Goal: Task Accomplishment & Management: Manage account settings

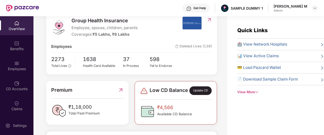
scroll to position [71, 0]
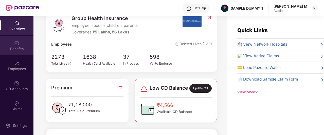
click at [7, 46] on div "Benefits" at bounding box center [16, 45] width 33 height 19
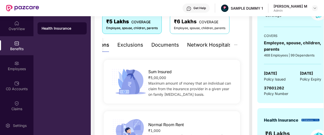
scroll to position [90, 0]
click at [131, 45] on div "Exclusions" at bounding box center [130, 45] width 26 height 8
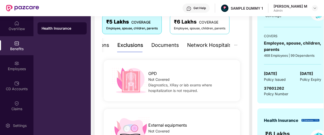
click at [161, 45] on div "Documents" at bounding box center [165, 45] width 28 height 8
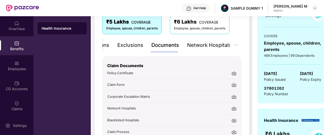
click at [197, 44] on div "Network Hospitals" at bounding box center [209, 45] width 44 height 8
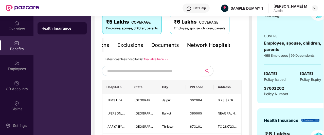
click at [136, 74] on input "text" at bounding box center [150, 71] width 87 height 8
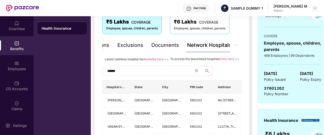
type input "******"
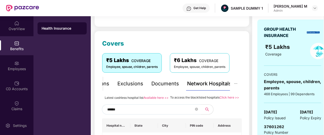
scroll to position [51, 0]
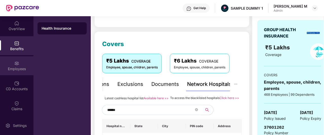
click at [13, 63] on div "Employees" at bounding box center [16, 65] width 33 height 19
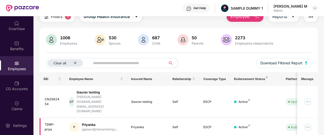
scroll to position [0, 0]
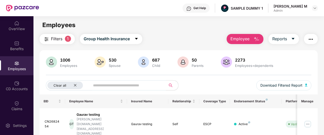
click at [242, 36] on span "Employee" at bounding box center [239, 39] width 19 height 6
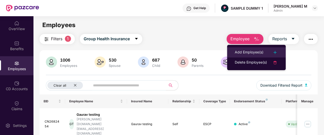
click at [240, 49] on li "Add Employee(s)" at bounding box center [256, 52] width 59 height 10
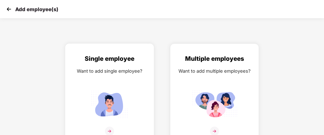
click at [122, 74] on div "Want to add single employee?" at bounding box center [109, 70] width 78 height 7
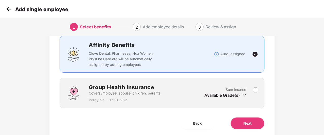
scroll to position [39, 0]
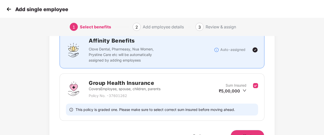
click at [245, 132] on button "Next" at bounding box center [247, 136] width 34 height 12
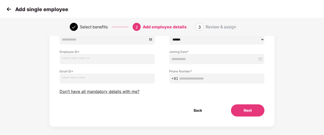
scroll to position [64, 0]
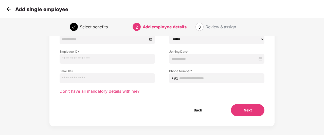
click at [103, 93] on span "Don’t have all mandatory details with me?" at bounding box center [100, 91] width 80 height 5
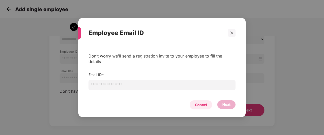
click at [196, 100] on div "Cancel" at bounding box center [200, 104] width 23 height 9
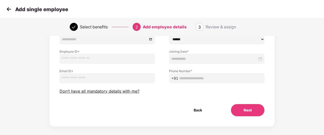
click at [7, 11] on img at bounding box center [9, 9] width 8 height 8
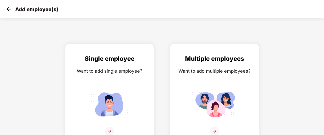
click at [197, 77] on div "Multiple employees Want to add multiple employees?" at bounding box center [214, 98] width 78 height 88
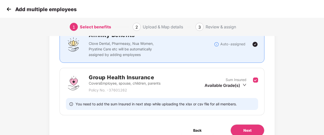
scroll to position [45, 0]
click at [238, 130] on button "Next" at bounding box center [247, 130] width 34 height 12
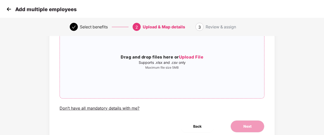
scroll to position [51, 0]
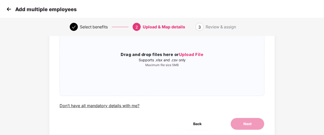
click at [10, 9] on img at bounding box center [9, 9] width 8 height 8
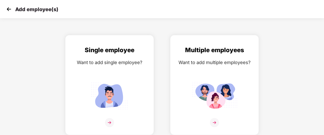
scroll to position [0, 0]
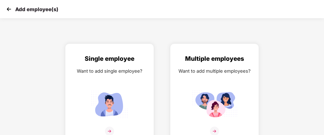
click at [10, 9] on img at bounding box center [9, 9] width 8 height 8
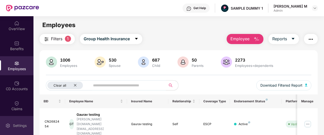
click at [21, 124] on div "Settings" at bounding box center [19, 125] width 17 height 5
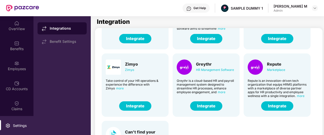
scroll to position [124, 0]
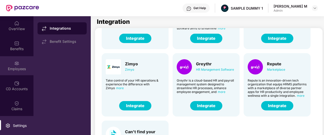
click at [23, 68] on div "Employees" at bounding box center [16, 68] width 33 height 5
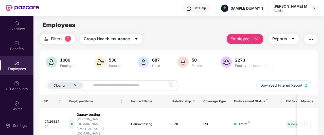
click at [290, 40] on button "Reports" at bounding box center [283, 39] width 30 height 10
click at [313, 42] on button "button" at bounding box center [311, 39] width 14 height 10
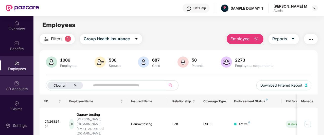
click at [16, 84] on img at bounding box center [16, 83] width 5 height 5
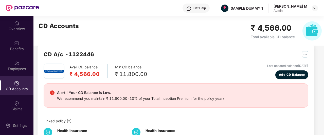
scroll to position [13, 0]
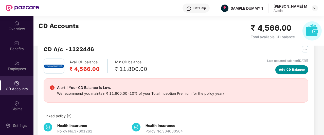
click at [282, 71] on span "Add CD Balance" at bounding box center [292, 69] width 26 height 5
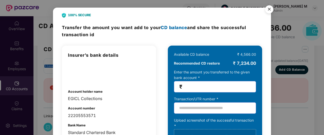
click at [269, 9] on img "Close" at bounding box center [269, 10] width 14 height 14
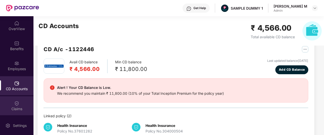
click at [14, 107] on div "Claims" at bounding box center [16, 108] width 33 height 5
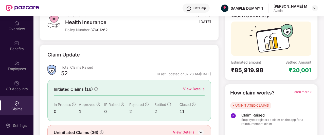
scroll to position [39, 0]
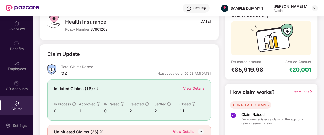
click at [196, 86] on div "View Details" at bounding box center [194, 89] width 22 height 6
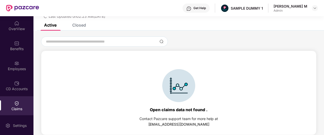
click at [79, 27] on div "Closed" at bounding box center [79, 25] width 14 height 5
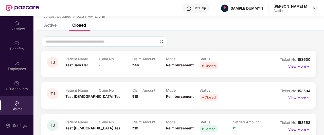
click at [205, 60] on p "Status" at bounding box center [215, 59] width 33 height 4
click at [306, 67] on img at bounding box center [308, 67] width 4 height 6
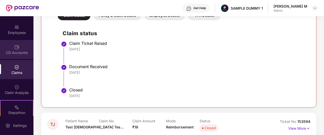
scroll to position [36, 0]
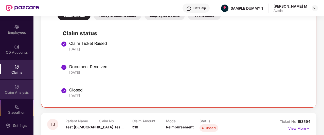
click at [16, 90] on div "Claim Analysis" at bounding box center [16, 92] width 33 height 5
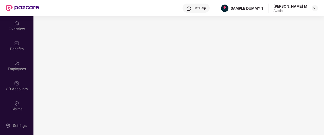
click at [206, 8] on div "Get Help" at bounding box center [199, 8] width 12 height 4
